Goal: Transaction & Acquisition: Purchase product/service

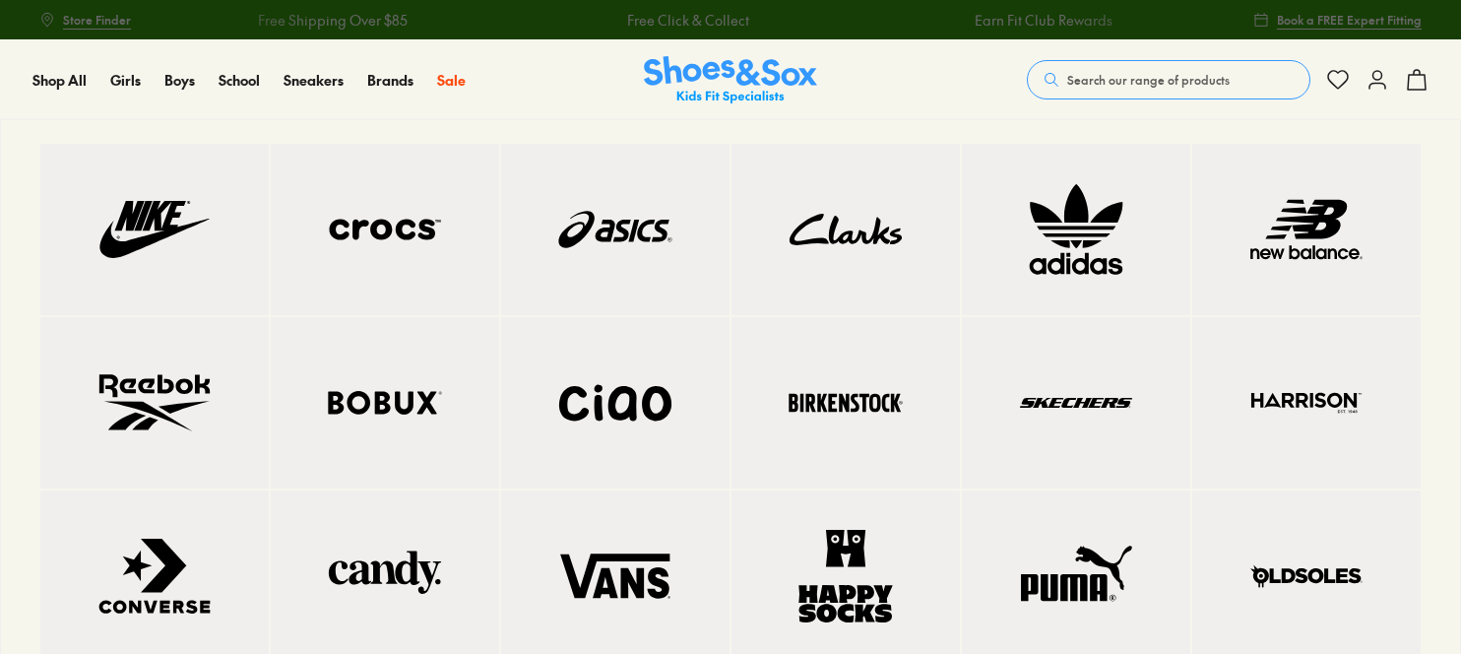
click at [358, 409] on img at bounding box center [385, 402] width 150 height 93
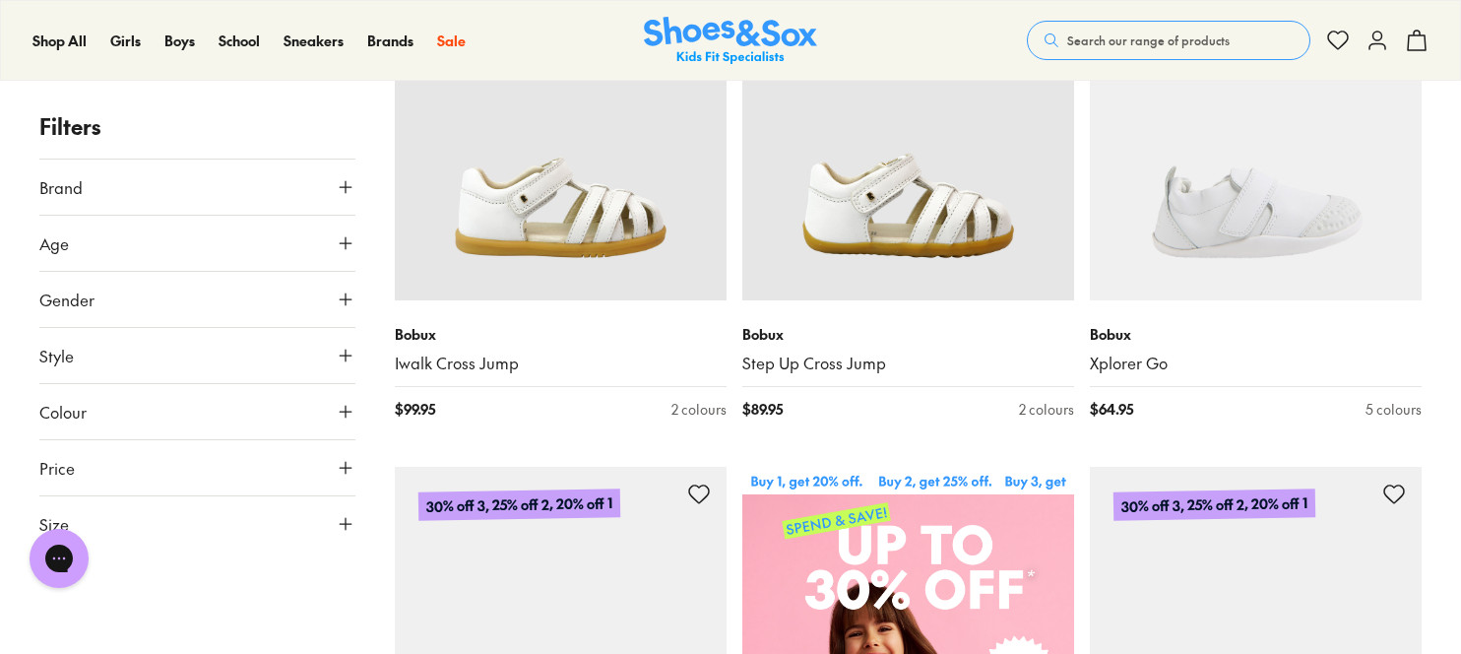
scroll to position [431, 0]
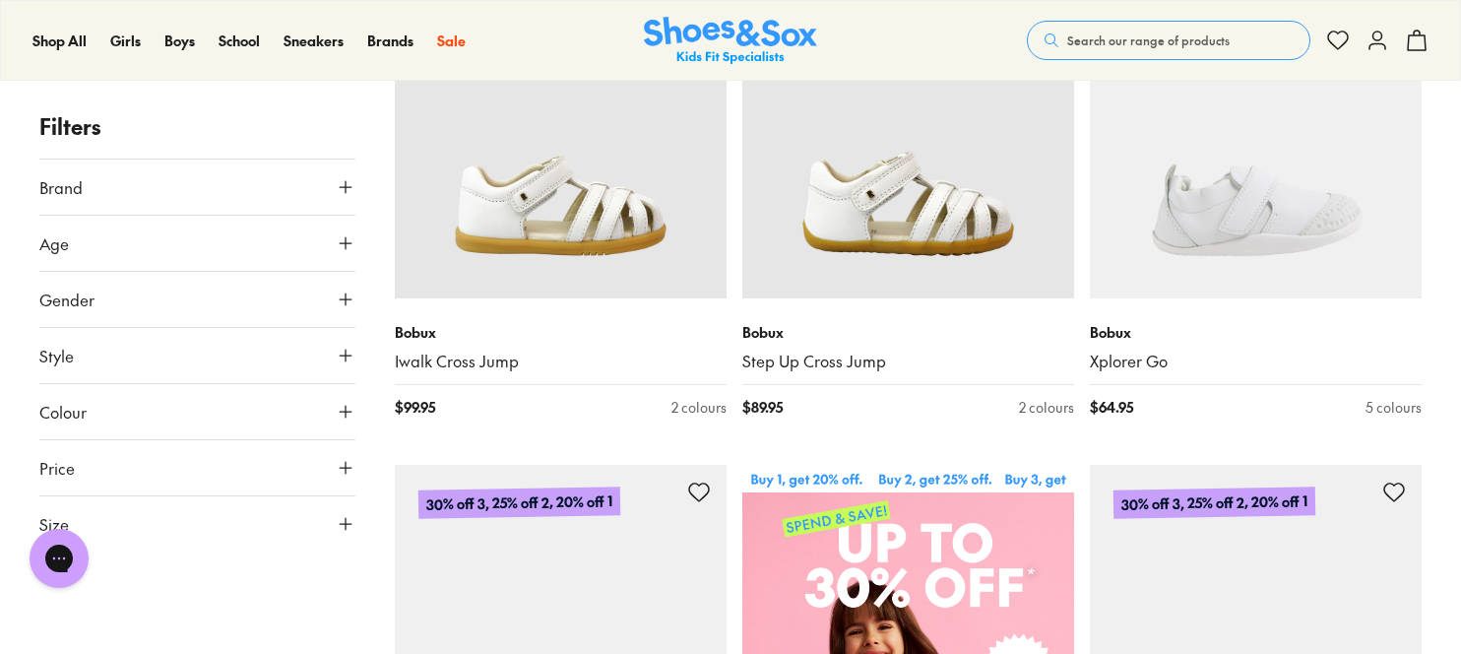
click at [255, 521] on button "Size" at bounding box center [197, 523] width 316 height 55
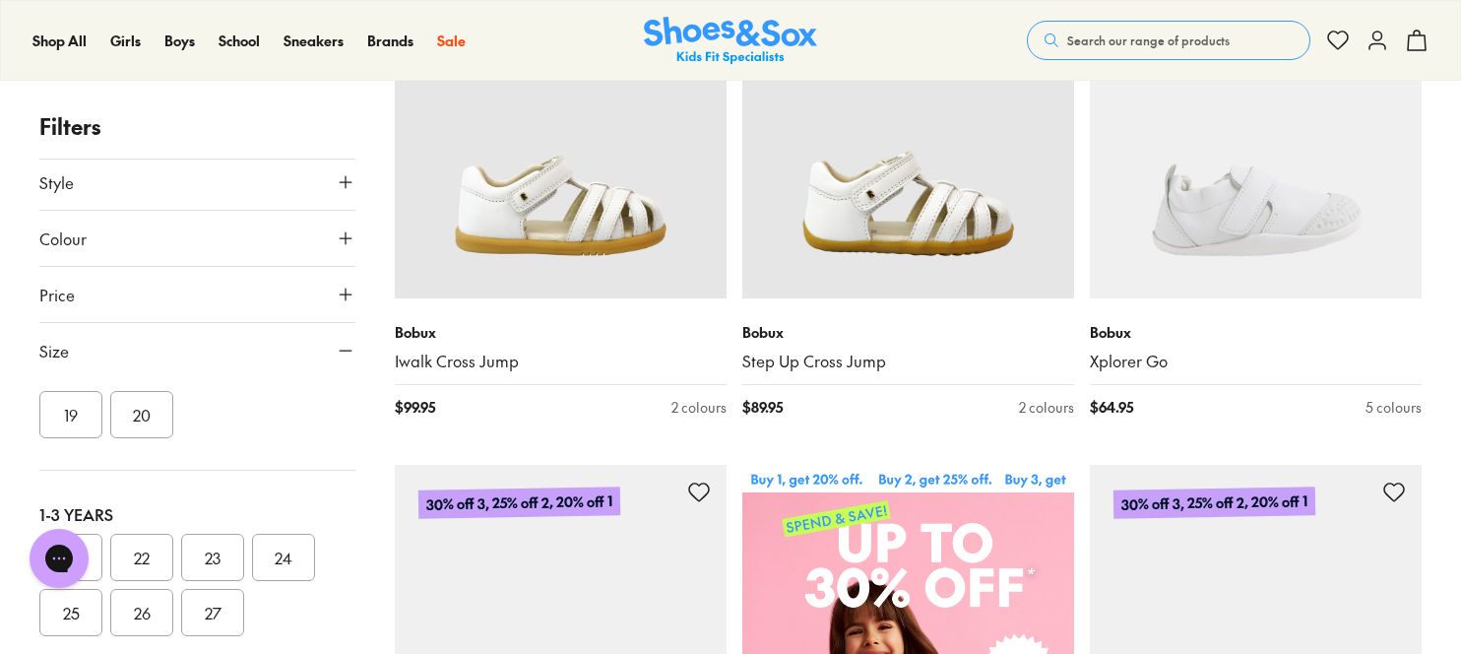
scroll to position [100, 0]
click at [147, 422] on button "20" at bounding box center [141, 416] width 63 height 47
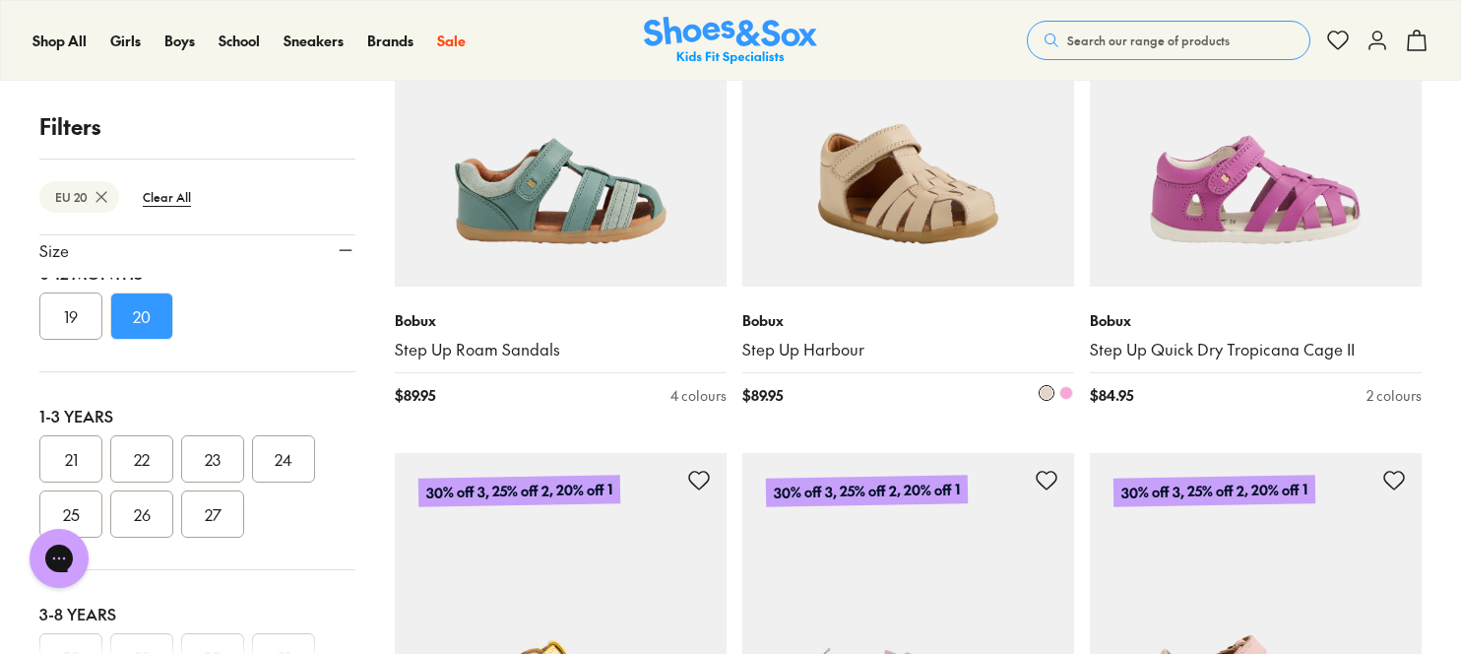
scroll to position [1939, 0]
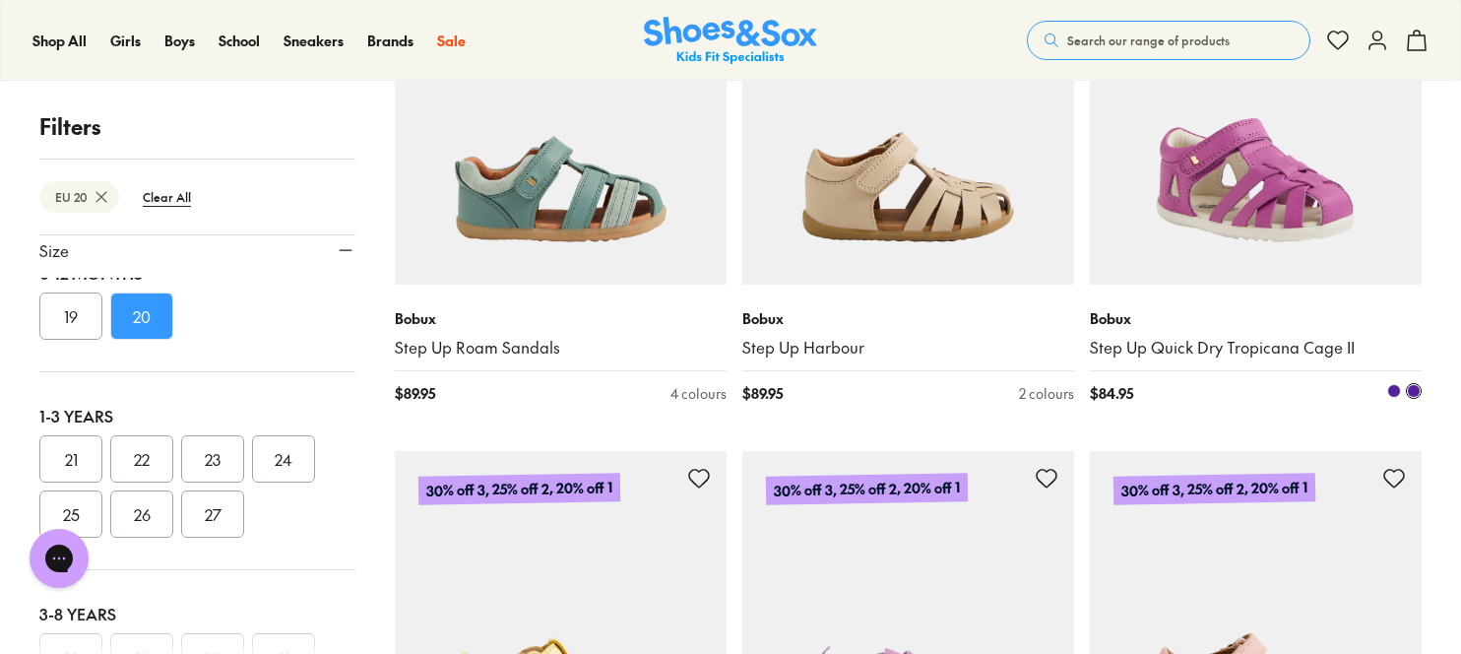
click at [1283, 228] on img at bounding box center [1256, 119] width 332 height 332
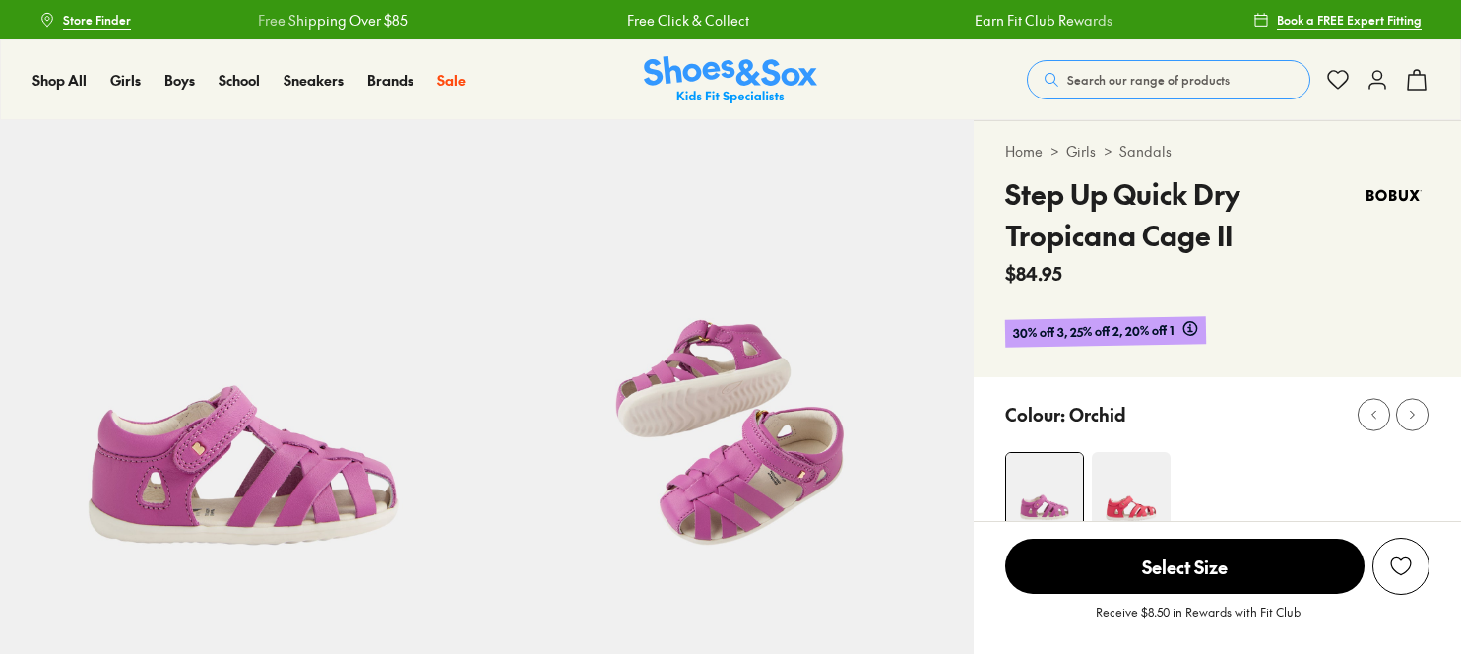
select select "*"
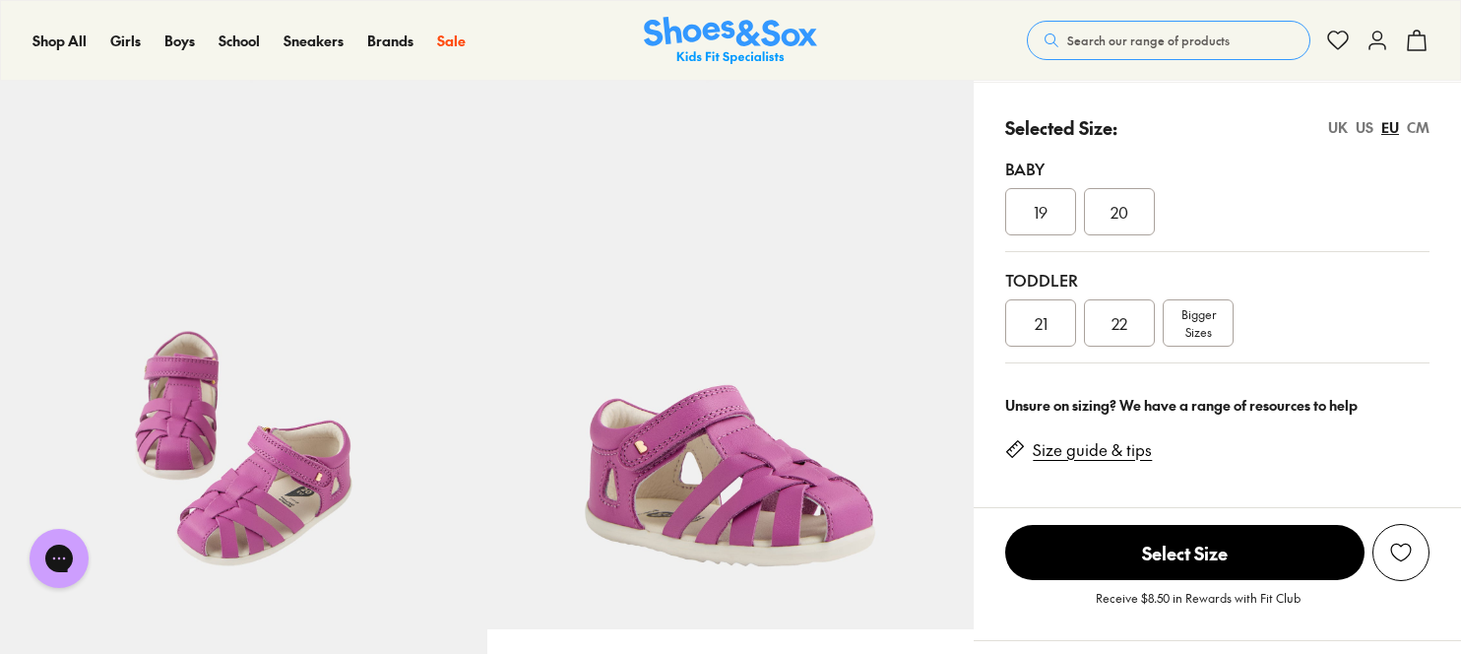
click at [1122, 216] on span "20" at bounding box center [1119, 212] width 18 height 24
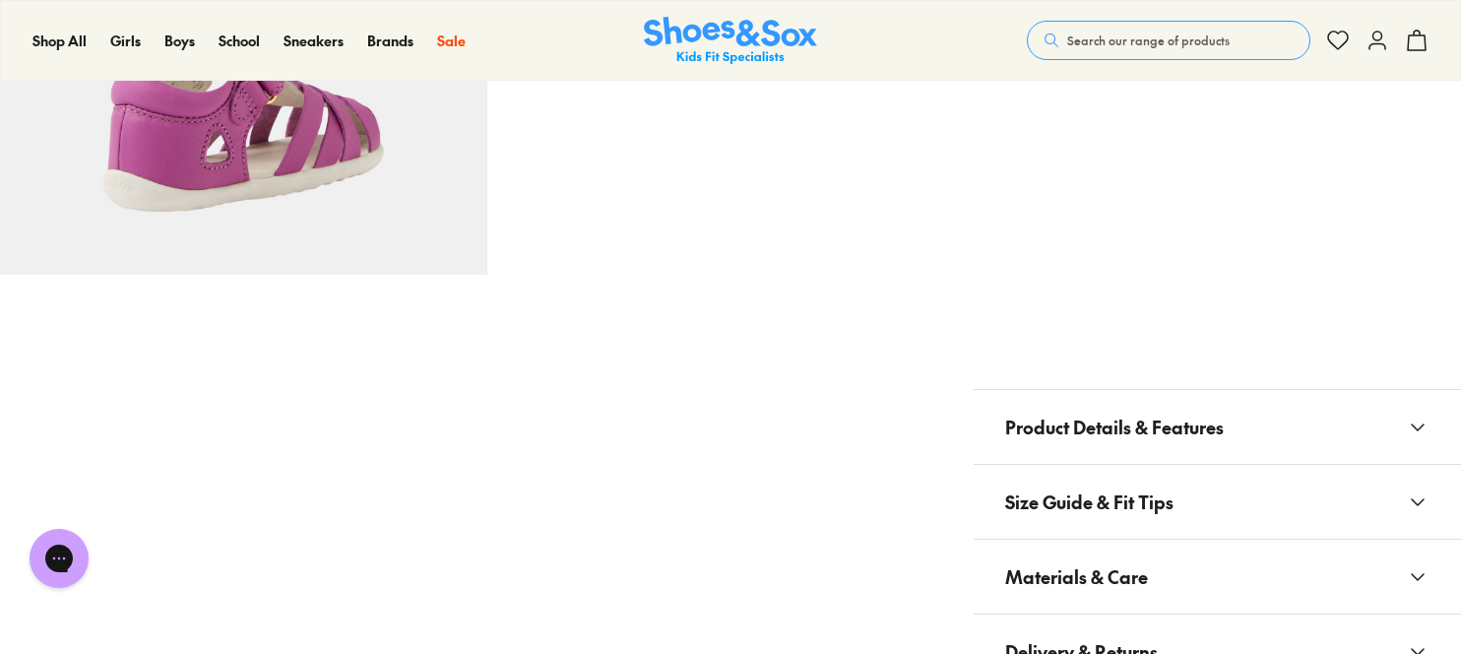
scroll to position [1315, 0]
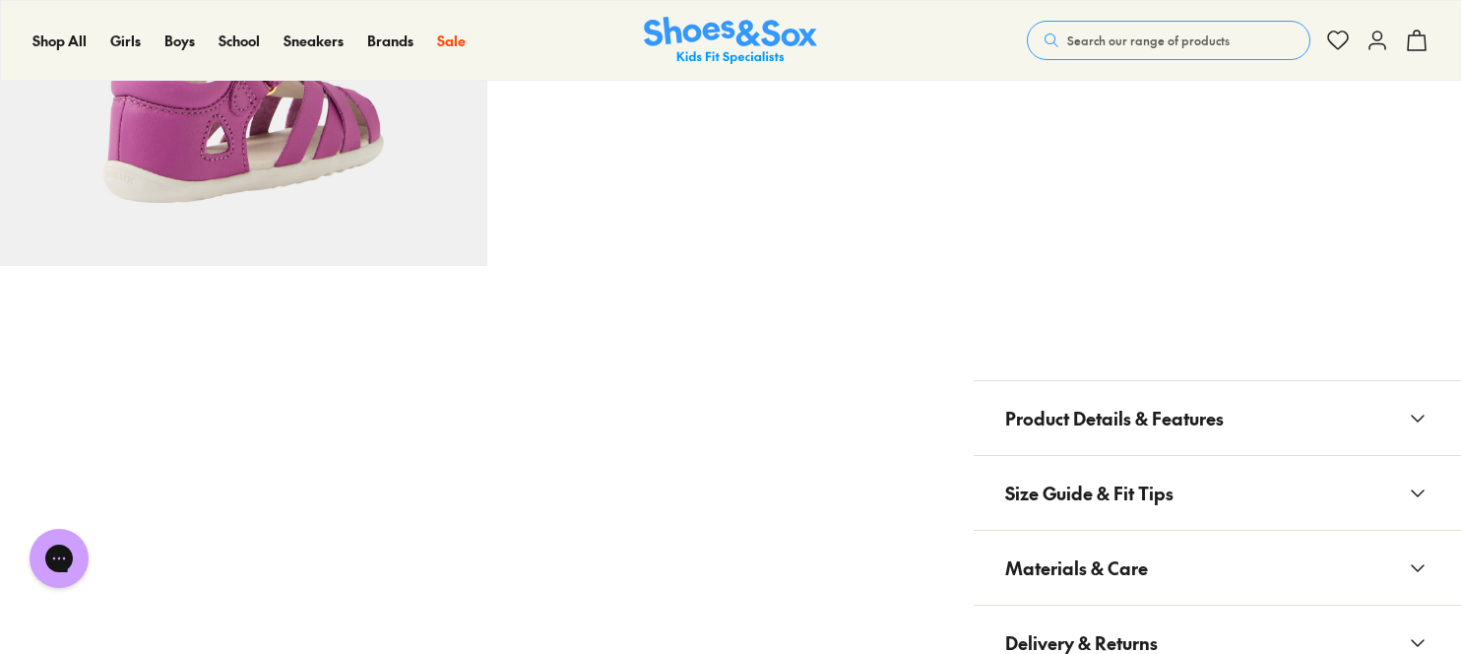
click at [1153, 550] on button "Materials & Care" at bounding box center [1217, 568] width 487 height 74
